Goal: Information Seeking & Learning: Learn about a topic

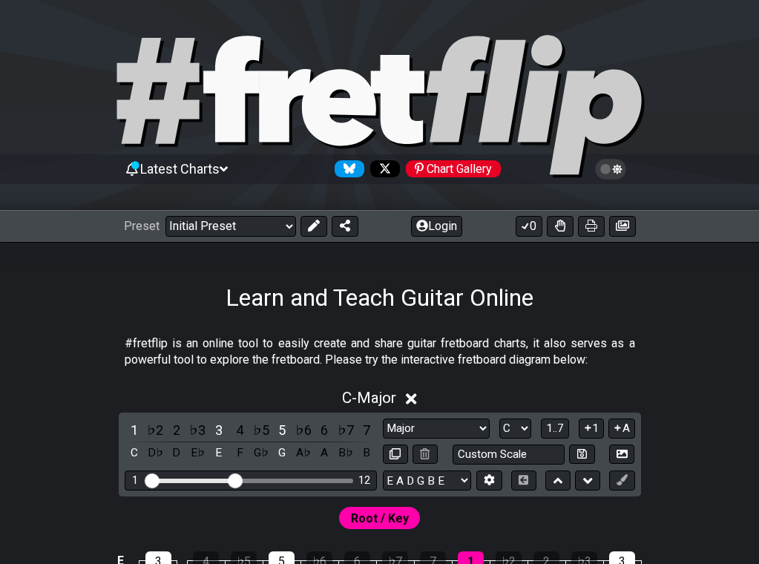
select select "Major"
click at [275, 220] on select "Welcome to #fretflip! Initial Preset Custom Preset Minor Pentatonic Major Penta…" at bounding box center [230, 226] width 131 height 21
click at [165, 216] on select "Welcome to #fretflip! Initial Preset Custom Preset Minor Pentatonic Major Penta…" at bounding box center [230, 226] width 131 height 21
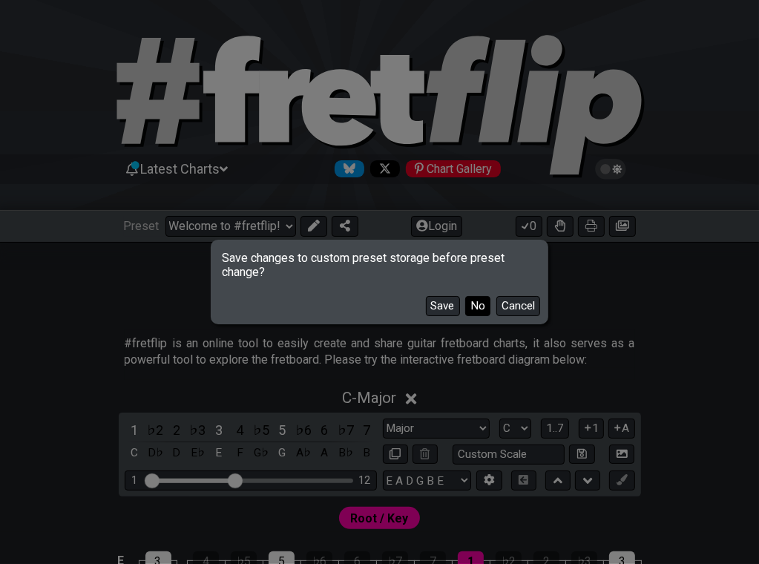
click at [472, 304] on button "No" at bounding box center [477, 306] width 25 height 20
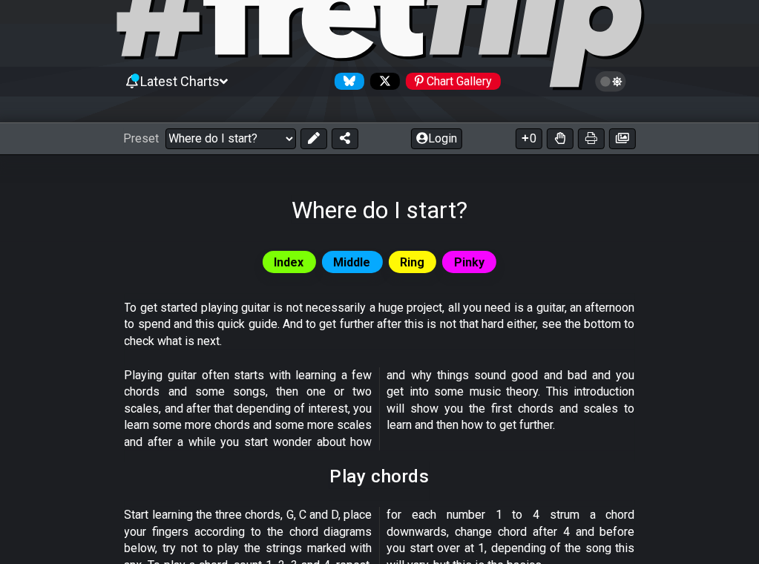
scroll to position [74, 0]
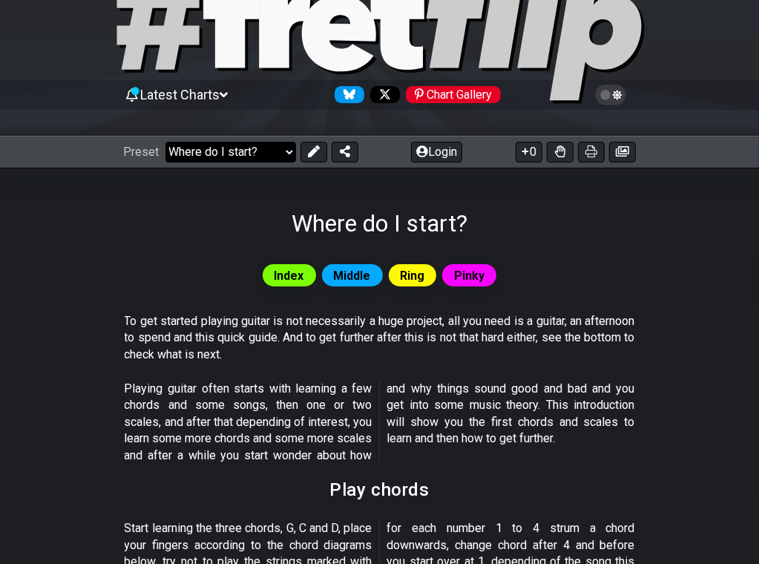
click at [223, 145] on select "Welcome to #fretflip! Initial Preset Custom Preset Minor Pentatonic Major Penta…" at bounding box center [230, 152] width 131 height 21
click at [165, 142] on select "Welcome to #fretflip! Initial Preset Custom Preset Minor Pentatonic Major Penta…" at bounding box center [230, 152] width 131 height 21
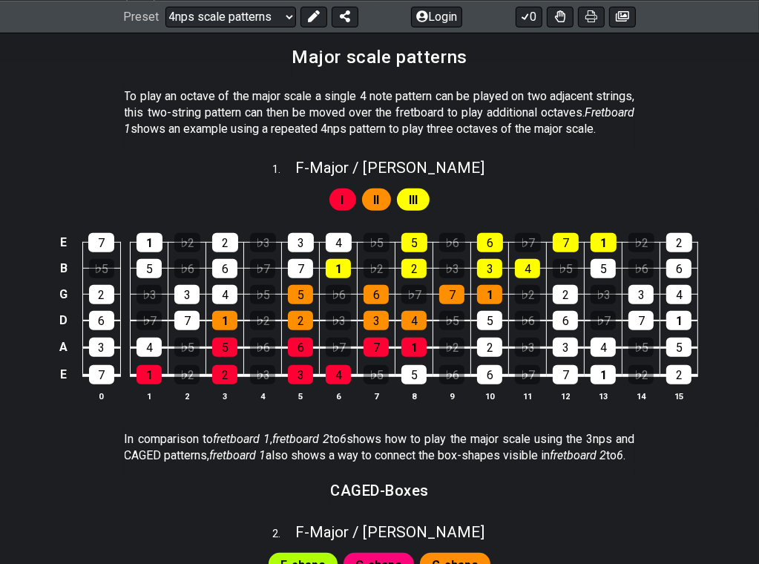
scroll to position [371, 0]
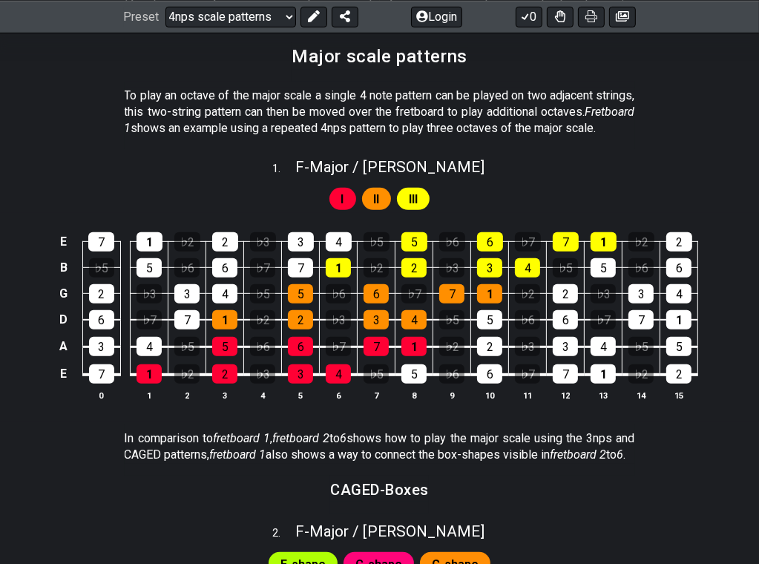
drag, startPoint x: 519, startPoint y: 131, endPoint x: 172, endPoint y: 165, distance: 349.0
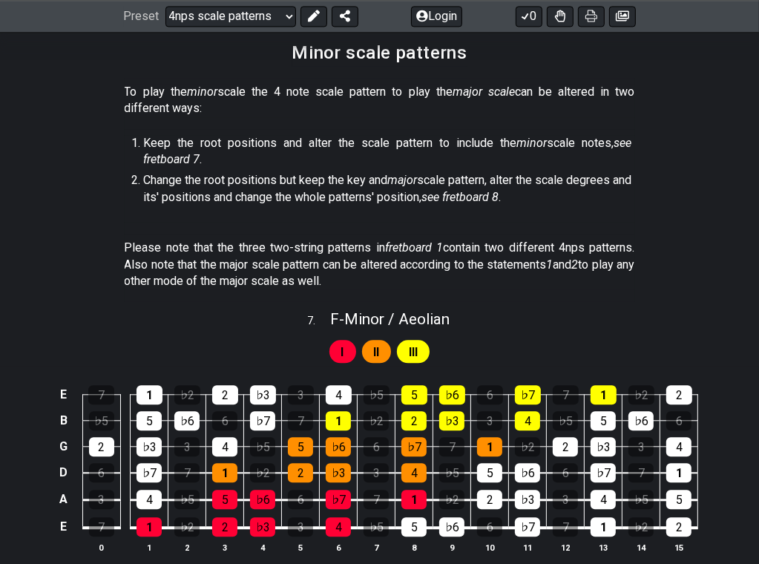
scroll to position [2115, 0]
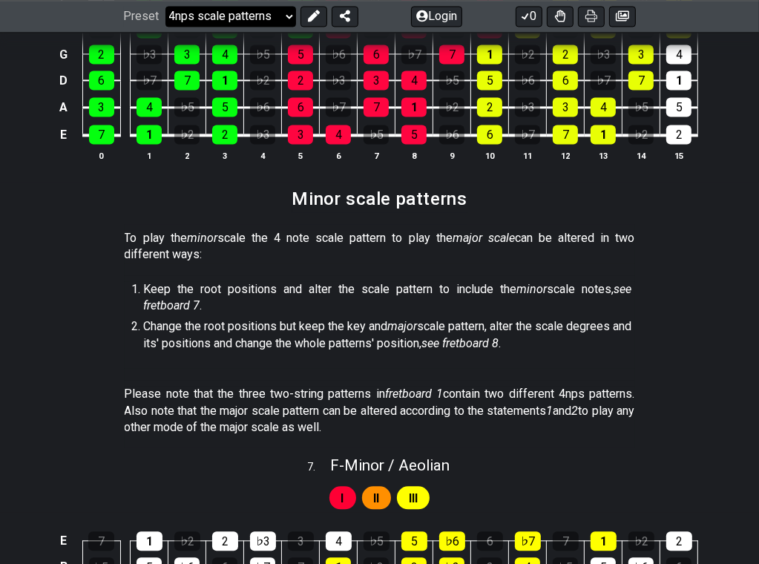
click at [197, 21] on select "Welcome to #fretflip! Initial Preset Custom Preset Minor Pentatonic Major Penta…" at bounding box center [230, 16] width 131 height 21
click at [165, 27] on select "Welcome to #fretflip! Initial Preset Custom Preset Minor Pentatonic Major Penta…" at bounding box center [230, 16] width 131 height 21
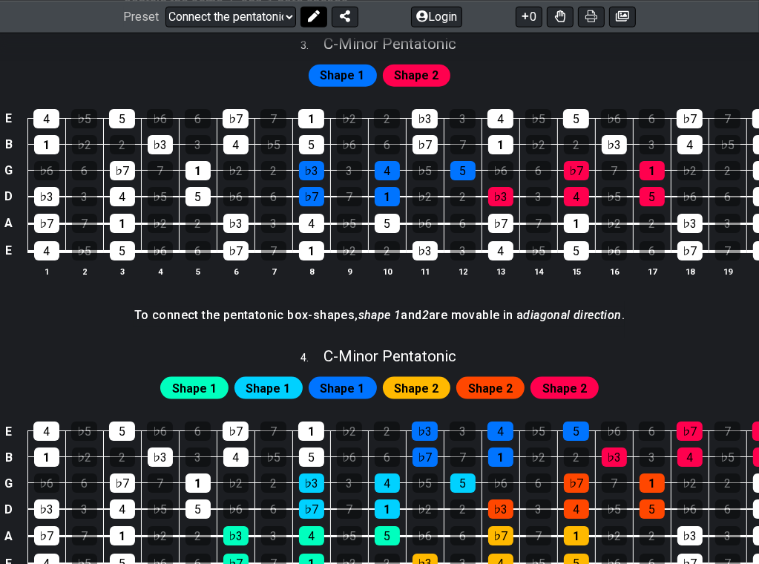
scroll to position [831, 0]
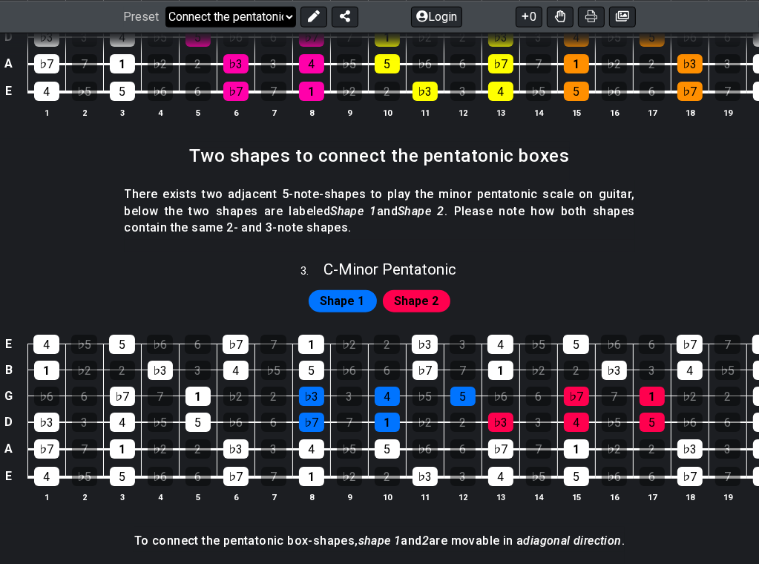
click at [260, 12] on select "Welcome to #fretflip! Initial Preset Custom Preset Minor Pentatonic Major Penta…" at bounding box center [230, 16] width 131 height 21
click at [165, 27] on select "Welcome to #fretflip! Initial Preset Custom Preset Minor Pentatonic Major Penta…" at bounding box center [230, 16] width 131 height 21
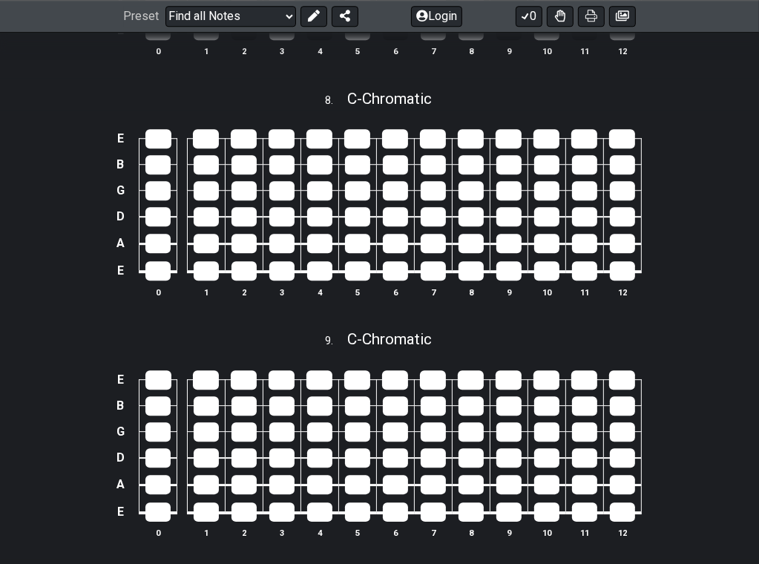
scroll to position [2633, 0]
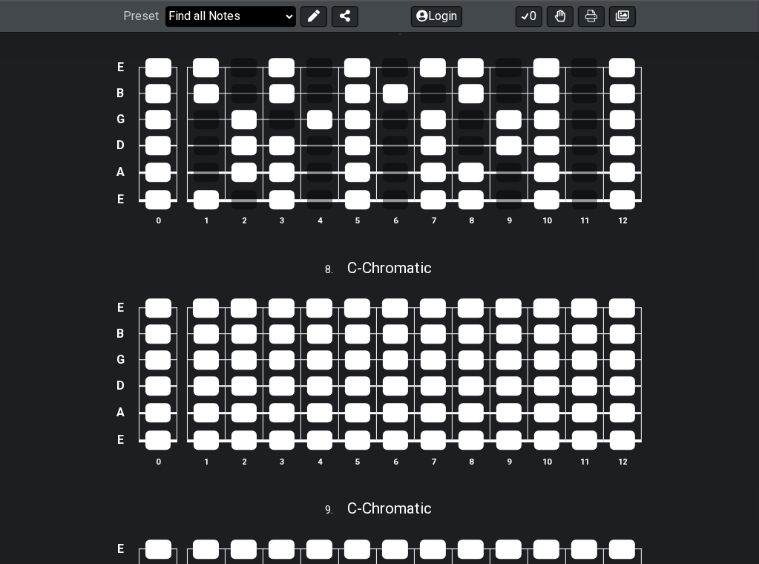
click at [208, 15] on select "Welcome to #fretflip! Initial Preset Custom Preset Minor Pentatonic Major Penta…" at bounding box center [230, 16] width 131 height 21
click at [165, 27] on select "Welcome to #fretflip! Initial Preset Custom Preset Minor Pentatonic Major Penta…" at bounding box center [230, 16] width 131 height 21
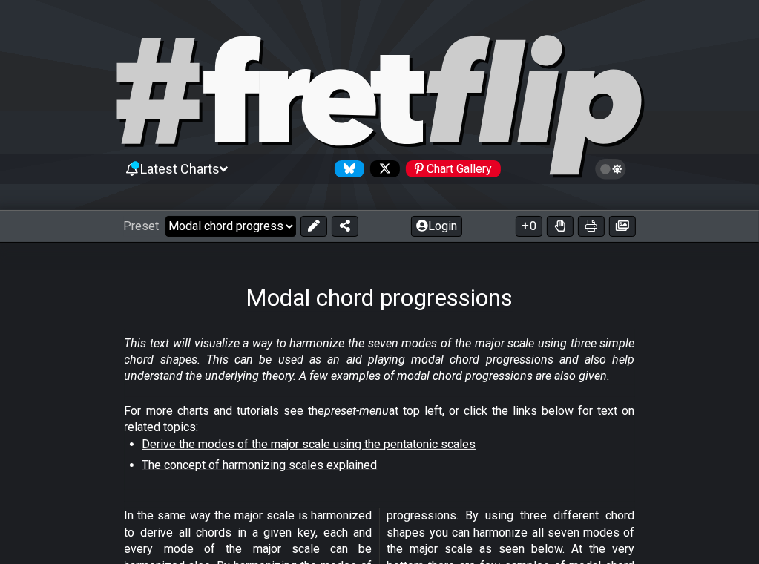
click at [244, 225] on select "Welcome to #fretflip! Initial Preset Custom Preset Minor Pentatonic Major Penta…" at bounding box center [230, 226] width 131 height 21
click at [165, 216] on select "Welcome to #fretflip! Initial Preset Custom Preset Minor Pentatonic Major Penta…" at bounding box center [230, 226] width 131 height 21
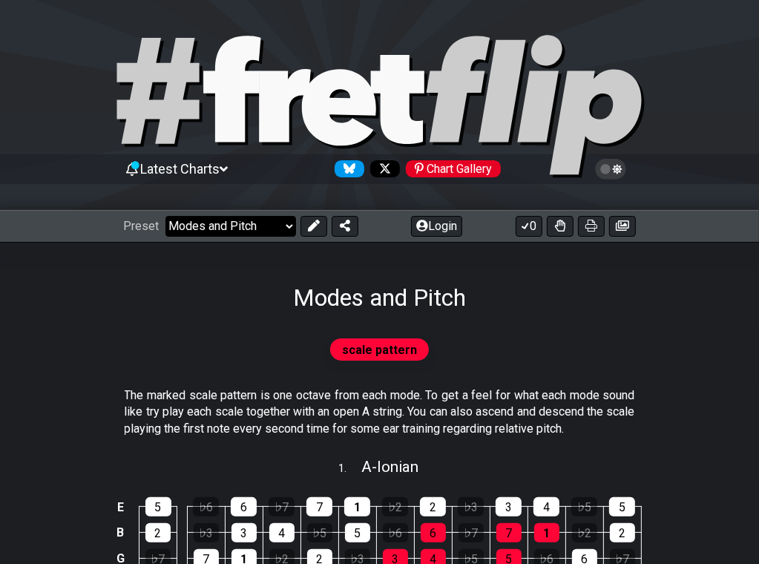
click at [232, 219] on select "Welcome to #fretflip! Initial Preset Custom Preset Minor Pentatonic Major Penta…" at bounding box center [230, 226] width 131 height 21
click at [165, 216] on select "Welcome to #fretflip! Initial Preset Custom Preset Minor Pentatonic Major Penta…" at bounding box center [230, 226] width 131 height 21
select select "/how-to-solo"
select select "C"
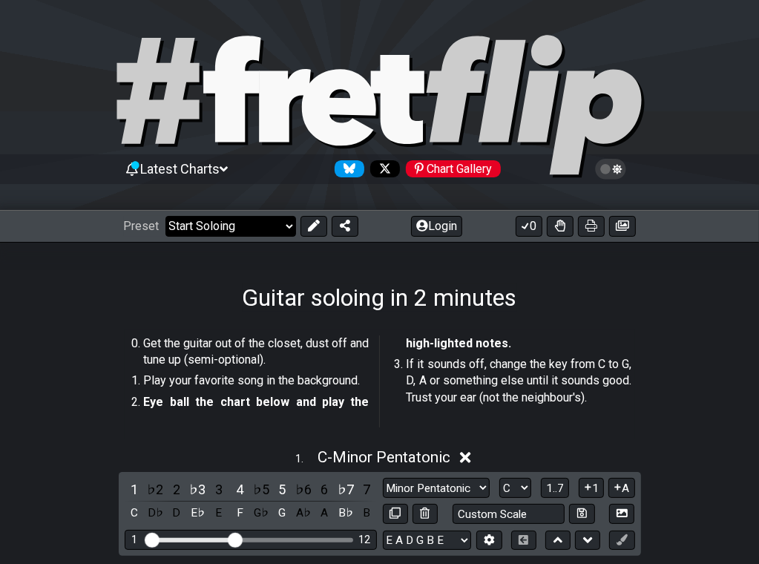
click at [264, 231] on select "Welcome to #fretflip! Initial Preset Custom Preset Minor Pentatonic Major Penta…" at bounding box center [230, 226] width 131 height 21
click at [165, 216] on select "Welcome to #fretflip! Initial Preset Custom Preset Minor Pentatonic Major Penta…" at bounding box center [230, 226] width 131 height 21
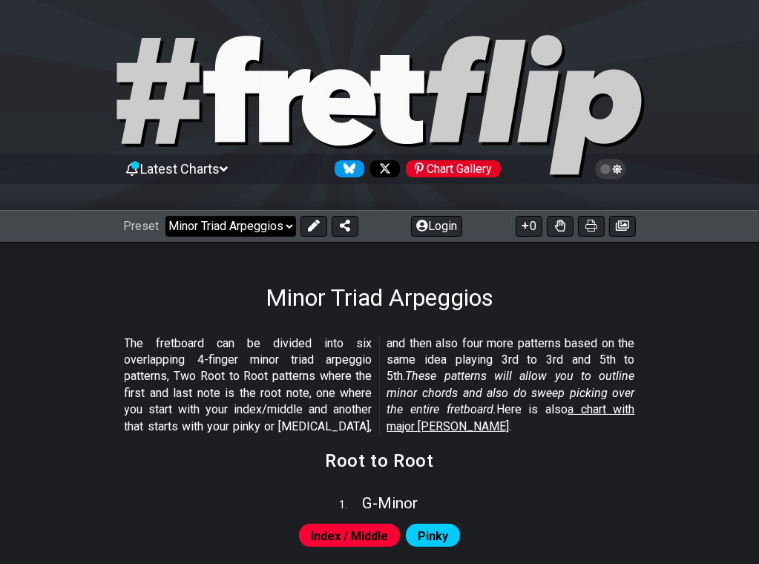
click at [243, 227] on select "Welcome to #fretflip! Initial Preset Custom Preset Minor Pentatonic Major Penta…" at bounding box center [230, 226] width 131 height 21
click at [165, 216] on select "Welcome to #fretflip! Initial Preset Custom Preset Minor Pentatonic Major Penta…" at bounding box center [230, 226] width 131 height 21
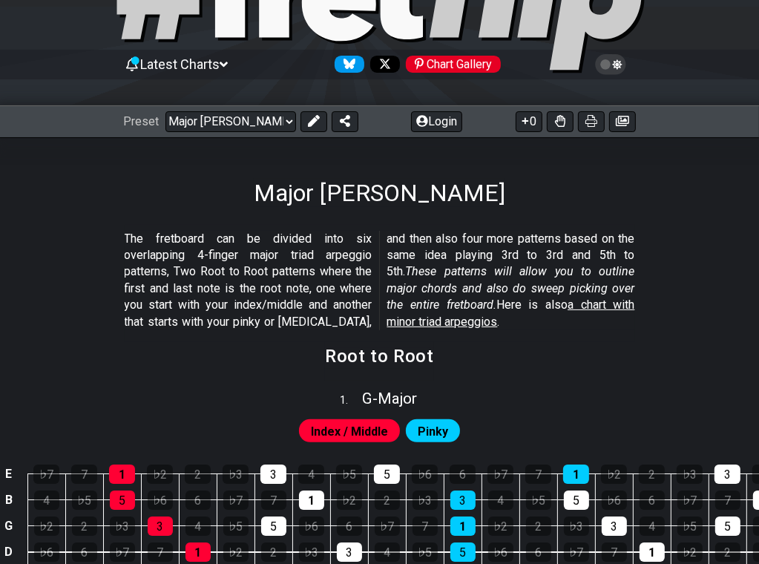
scroll to position [74, 0]
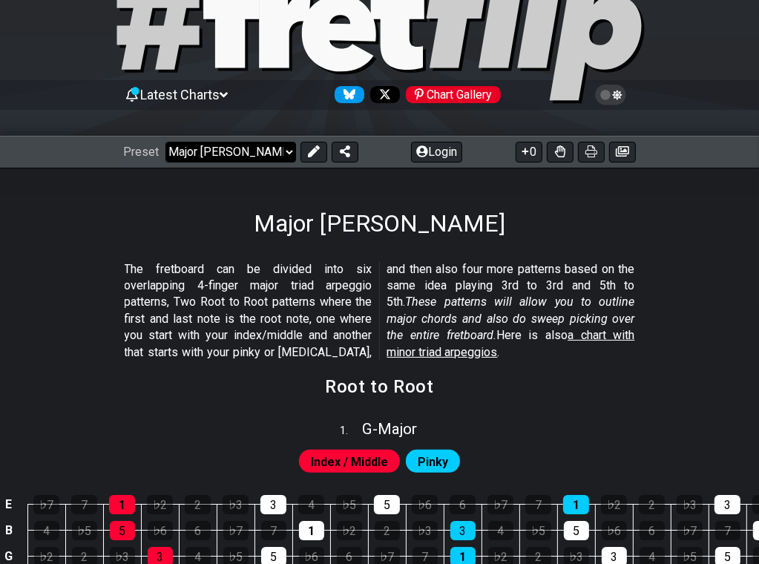
click at [255, 153] on select "Welcome to #fretflip! Initial Preset Custom Preset Minor Pentatonic Major Penta…" at bounding box center [230, 152] width 131 height 21
click at [165, 142] on select "Welcome to #fretflip! Initial Preset Custom Preset Minor Pentatonic Major Penta…" at bounding box center [230, 152] width 131 height 21
select select "/template"
select select "A"
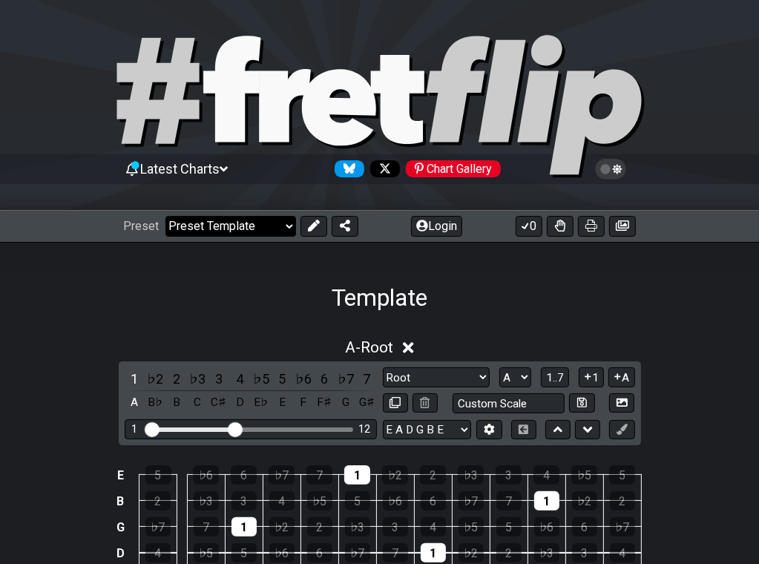
click at [243, 222] on select "Welcome to #fretflip! Initial Preset Custom Preset Minor Pentatonic Major Penta…" at bounding box center [230, 226] width 131 height 21
click at [165, 216] on select "Welcome to #fretflip! Initial Preset Custom Preset Minor Pentatonic Major Penta…" at bounding box center [230, 226] width 131 height 21
select select "/guitar-scales-generator"
select select "Minor Pentatonic"
select select "A"
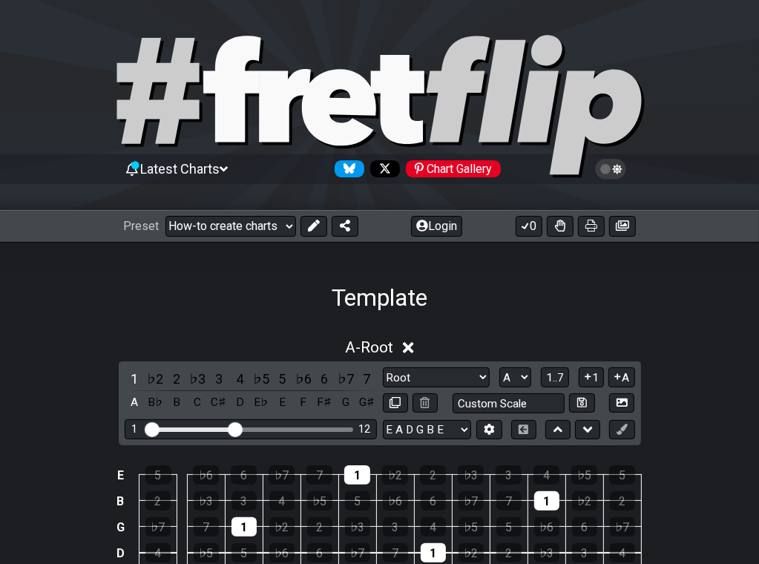
select select "A"
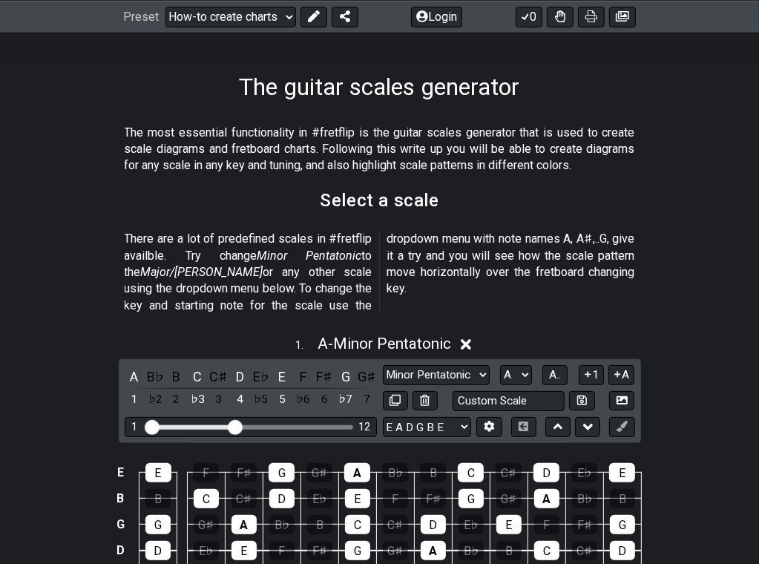
scroll to position [148, 0]
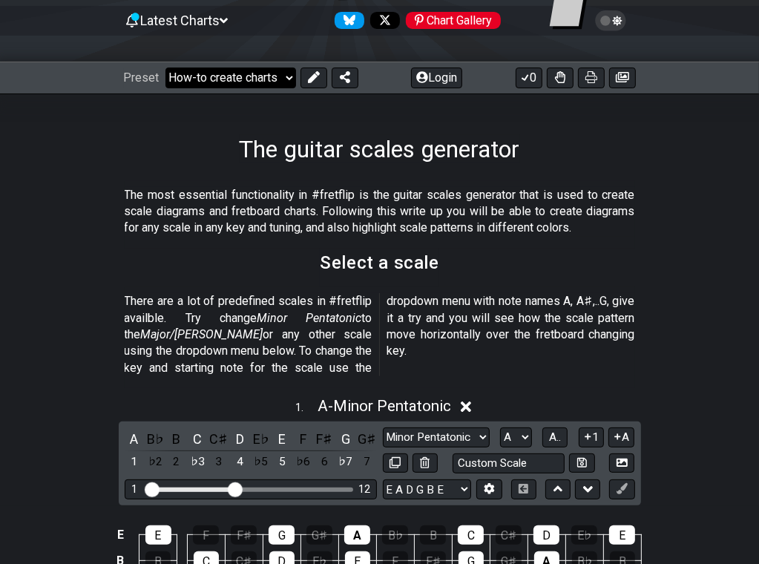
click at [251, 79] on select "Welcome to #fretflip! Initial Preset Custom Preset Minor Pentatonic Major Penta…" at bounding box center [230, 78] width 131 height 21
click at [165, 68] on select "Welcome to #fretflip! Initial Preset Custom Preset Minor Pentatonic Major Penta…" at bounding box center [230, 78] width 131 height 21
select select "/the-caged-system"
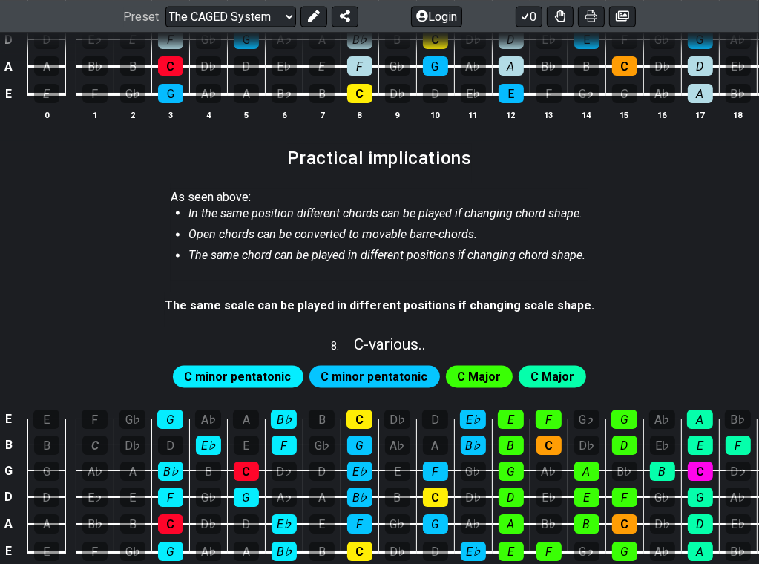
scroll to position [1781, 0]
